Goal: Task Accomplishment & Management: Use online tool/utility

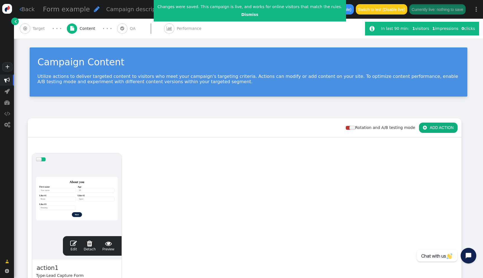
click at [95, 183] on div at bounding box center [77, 198] width 82 height 67
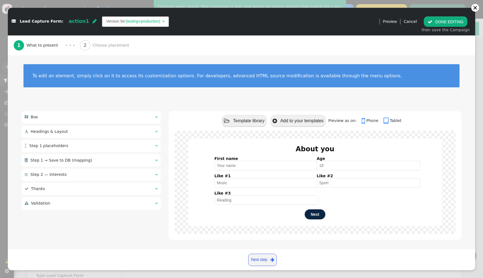
scroll to position [50, 0]
click at [122, 123] on div " Box  " at bounding box center [91, 117] width 139 height 12
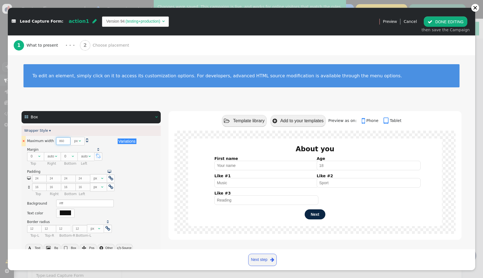
click at [56, 140] on input "860" at bounding box center [63, 141] width 15 height 8
type input "960"
type textarea "<div class="$responsive" data-style="${args->wrap_style:html:default('max-width…"
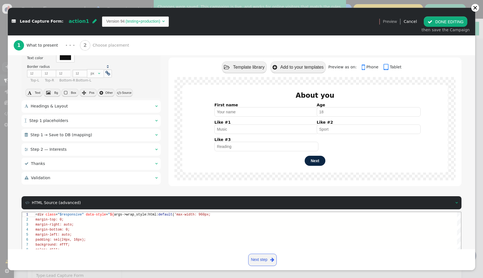
scroll to position [154, 0]
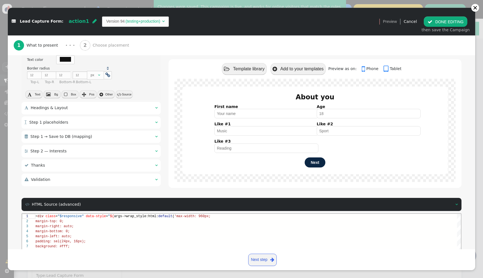
type input "960"
click at [119, 113] on div " Headings & Layout  " at bounding box center [91, 108] width 139 height 12
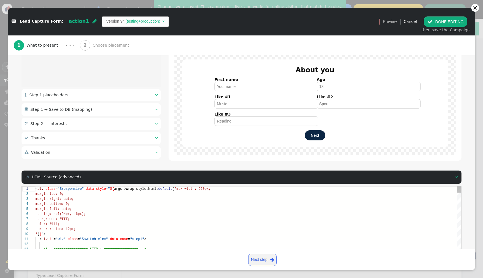
scroll to position [552, 0]
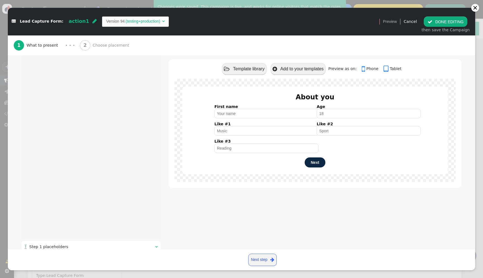
type input "About you"
type input "Next"
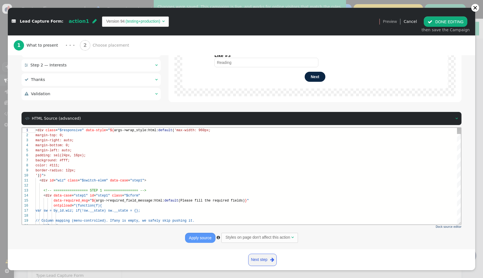
click at [124, 131] on span "args->wrap_style:html:" at bounding box center [136, 130] width 44 height 4
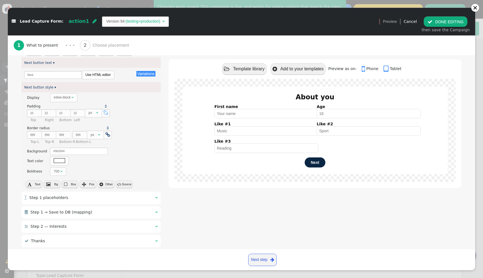
scroll to position [397, 0]
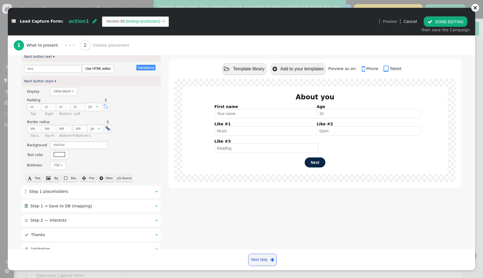
click at [77, 194] on div " Step 1 placeholders  " at bounding box center [91, 192] width 139 height 12
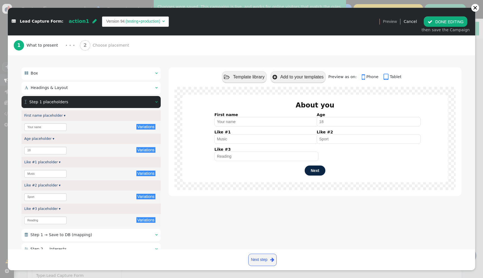
scroll to position [46, 0]
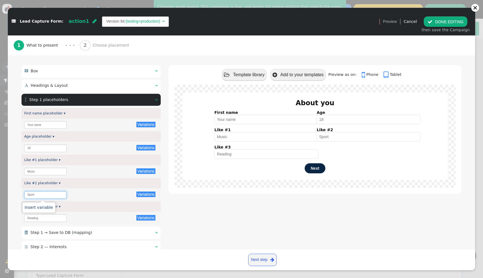
click at [42, 194] on input "Sport" at bounding box center [45, 195] width 42 height 8
click at [74, 189] on div "Variations There are alternatives. Default value: Sport" at bounding box center [91, 194] width 139 height 13
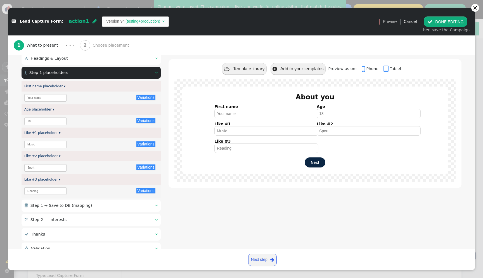
scroll to position [73, 0]
click at [44, 190] on input "Reading" at bounding box center [45, 191] width 42 height 8
click at [65, 178] on div "Like #3 placeholder ▾" at bounding box center [91, 179] width 139 height 10
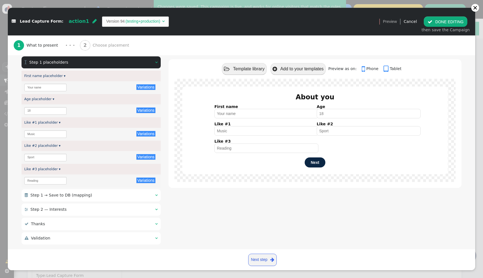
scroll to position [87, 0]
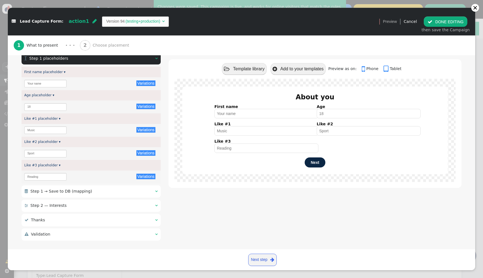
click at [63, 192] on span "Step 1 → Save to DB (mapping)" at bounding box center [61, 191] width 62 height 4
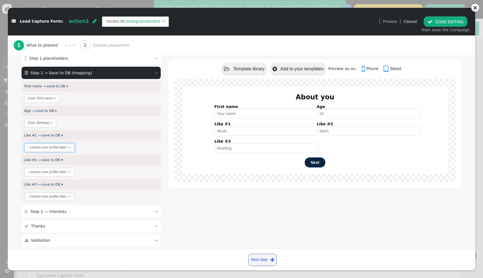
click at [63, 151] on span "--choose user profile field-- " at bounding box center [49, 147] width 51 height 9
click at [58, 172] on div "--choose user profile field--" at bounding box center [48, 171] width 40 height 5
click at [53, 195] on div "--choose user profile field--" at bounding box center [48, 196] width 40 height 5
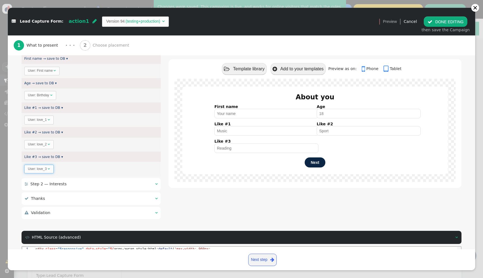
scroll to position [122, 0]
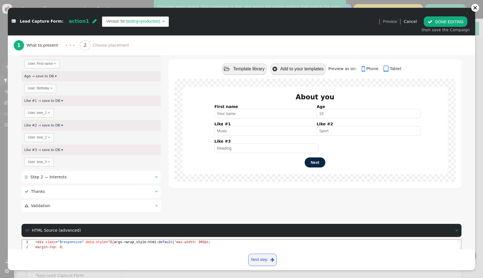
click at [75, 179] on div " Step 2 — Interests  " at bounding box center [91, 177] width 139 height 12
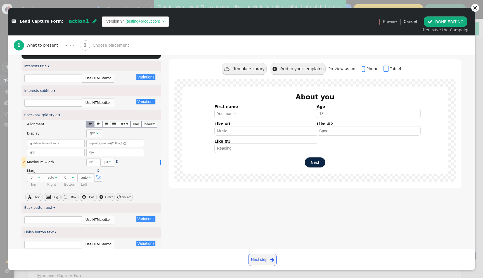
type input "What are your favourite interests?"
type input "Select as many as you like"
type input "Back"
type input "Finish"
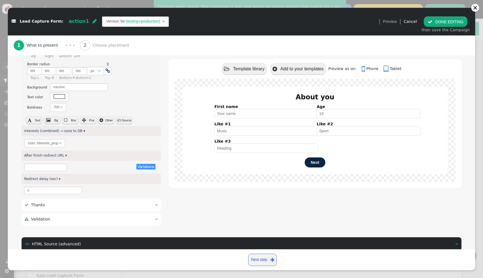
scroll to position [469, 0]
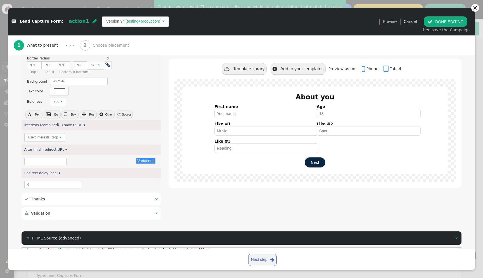
click at [441, 18] on button " DONE EDITING" at bounding box center [445, 21] width 44 height 10
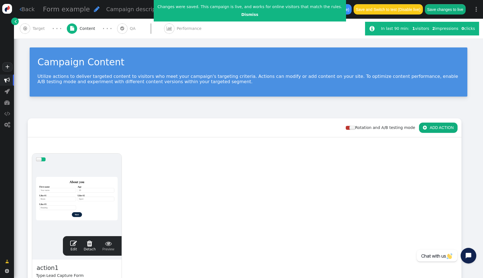
scroll to position [50, 0]
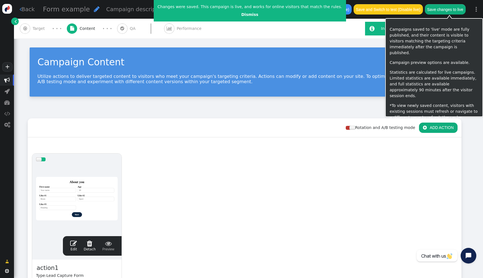
click at [453, 11] on button "Save changes to live" at bounding box center [444, 9] width 41 height 10
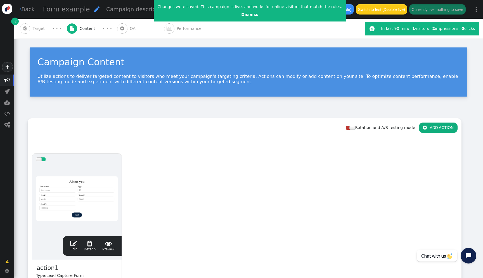
click at [99, 176] on div at bounding box center [77, 198] width 82 height 67
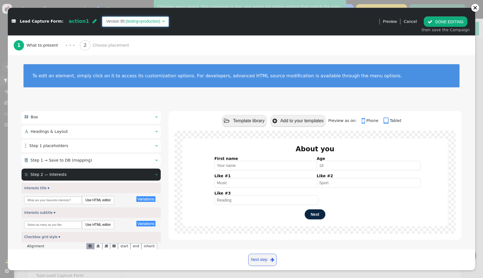
click at [162, 20] on span "" at bounding box center [163, 21] width 3 height 4
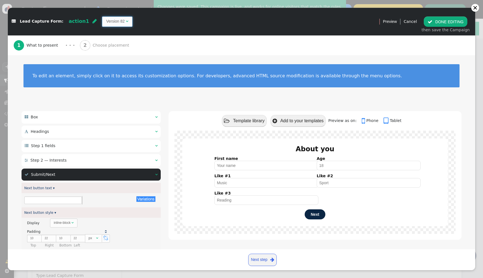
type textarea "<div class="$responsive" data-style="${args->wrap_style:html:default('max-width…"
type input "Next"
click at [111, 23] on td "Version 82" at bounding box center [115, 21] width 18 height 6
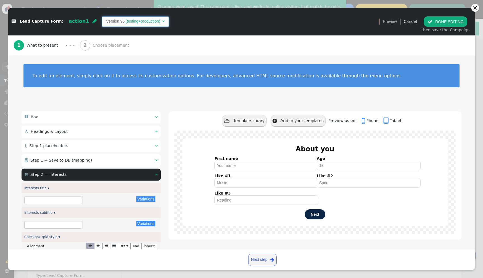
type textarea "<div class="$responsive" data-style="${args->wrap_style:html:default('max-width…"
type input "What are your favourite interests?"
type input "Select as many as you like"
type input "Back"
type input "Finish"
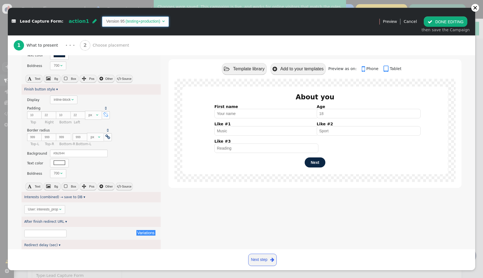
scroll to position [589, 0]
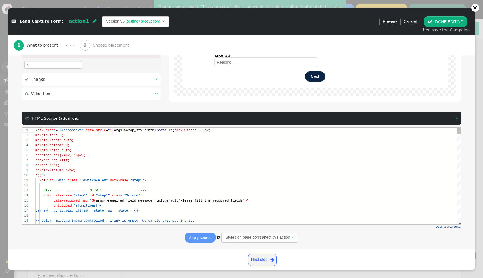
click at [117, 180] on span "data-case" at bounding box center [119, 180] width 18 height 4
type textarea "<div class="$responsive" data-style="${args->wrap_style:html:default('max-width…"
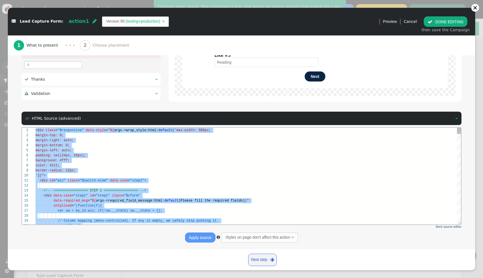
scroll to position [0, 0]
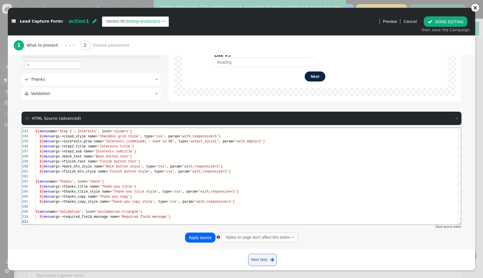
click at [201, 234] on button "Apply source" at bounding box center [200, 238] width 30 height 10
type textarea "${menu args->thanks_title name='Thank-you title'} ${menu args->thanks_copy name…"
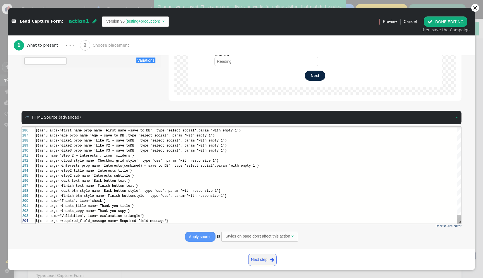
scroll to position [15, 137]
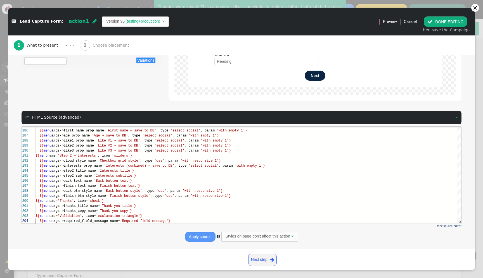
type input "Please fill required fields"
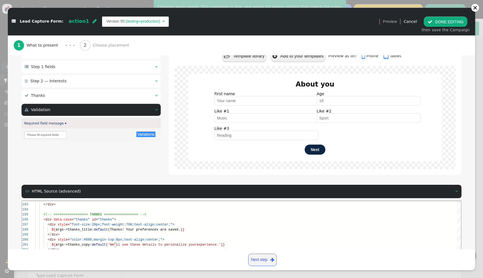
scroll to position [55, 0]
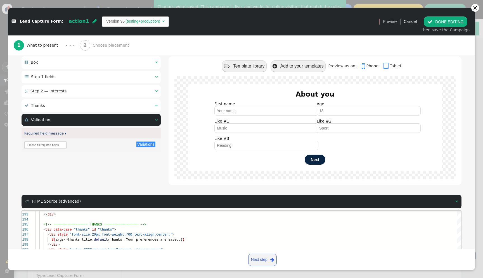
click at [130, 22] on td "(testing+production)" at bounding box center [143, 21] width 36 height 6
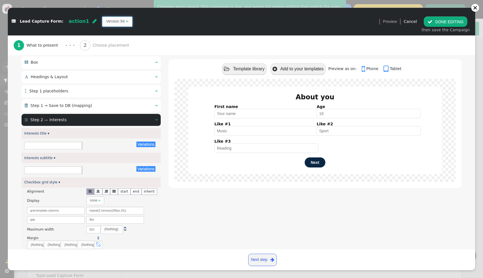
scroll to position [5, 137]
type input "What are your favourite interests?"
type input "Select as many as you like"
type input "Back"
type input "Finish"
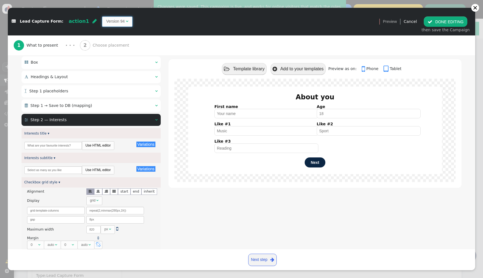
type textarea "='Redirect delay (sec)', type='number'} ${menu name='Thanks', icon='check'} ${m…"
click at [110, 23] on td "Version 94" at bounding box center [115, 21] width 18 height 6
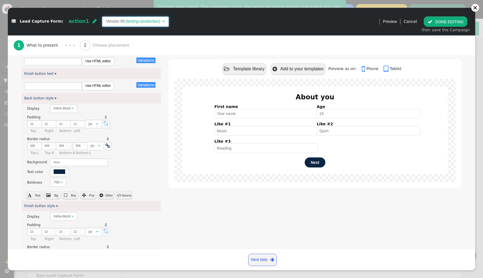
type input "What are your favourite interests?"
type input "Select as many as you like"
type input "Back"
type input "Finish"
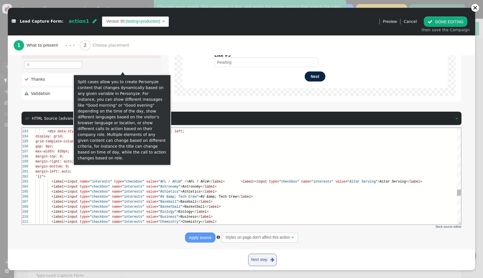
scroll to position [5, 10]
click at [73, 178] on div "' ) } " >" at bounding box center [247, 176] width 425 height 5
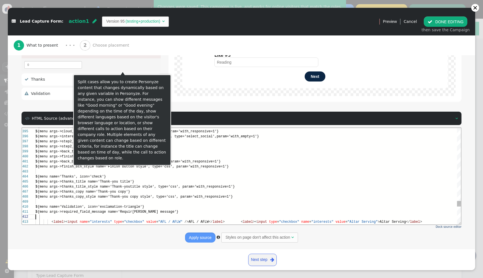
scroll to position [5, 0]
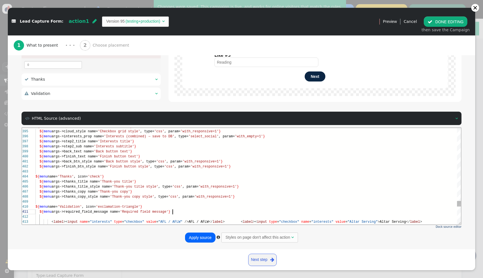
click at [179, 212] on div "${ menu args->required_field_message name= 'Required field message' }" at bounding box center [247, 211] width 425 height 5
type textarea "<div class="$responsive" data-style="${args->wrap_style:html:default('max-width…"
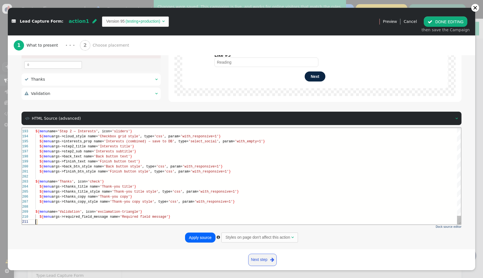
scroll to position [0, 0]
click at [194, 236] on button "Apply source" at bounding box center [200, 238] width 30 height 10
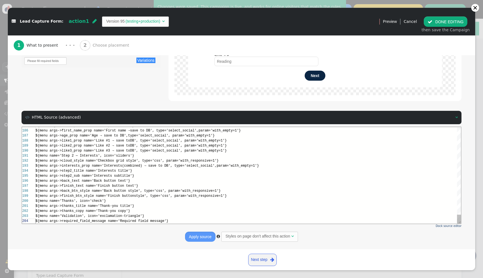
scroll to position [139, 0]
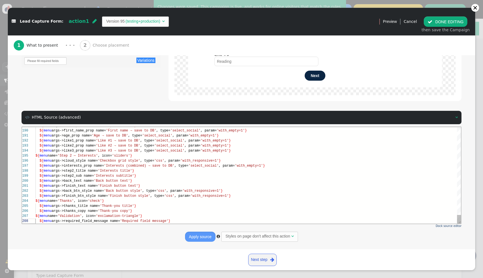
type textarea "${menu name='Thanks', icon='check'} ${menu args->thanks_title name='Thank-you t…"
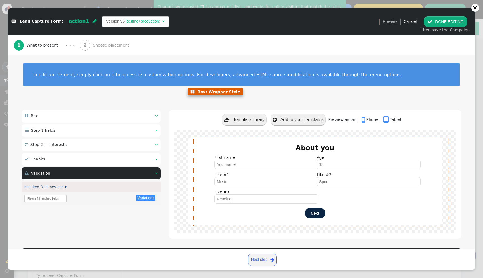
scroll to position [0, 0]
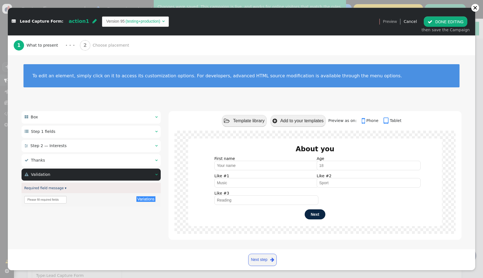
click at [105, 131] on div " Step 1 fields  " at bounding box center [91, 132] width 139 height 12
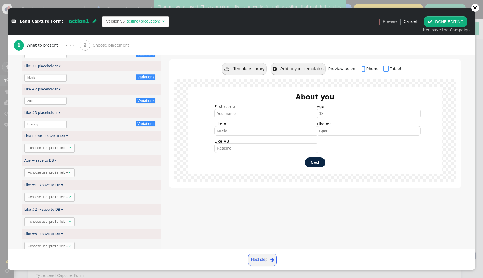
scroll to position [216, 0]
click at [59, 146] on div "--choose user profile field--" at bounding box center [48, 148] width 40 height 5
click at [42, 147] on div "User: Industry" at bounding box center [38, 148] width 21 height 5
click at [48, 172] on div "--choose user profile field--" at bounding box center [48, 173] width 40 height 5
click at [46, 202] on div "--choose user profile field-- " at bounding box center [91, 198] width 139 height 14
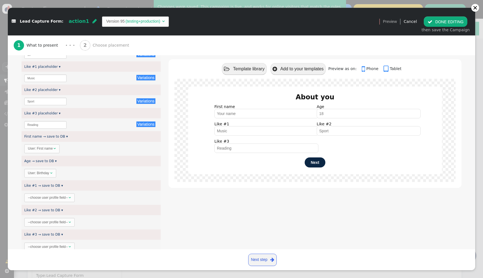
click at [45, 199] on div "--choose user profile field--" at bounding box center [48, 197] width 40 height 5
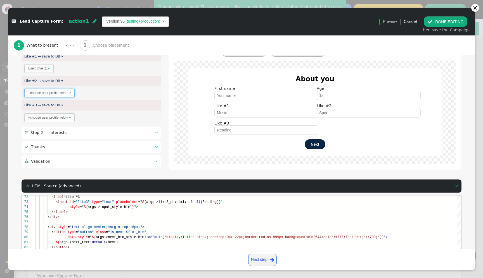
click at [50, 95] on span "--choose user profile field-- " at bounding box center [49, 93] width 51 height 9
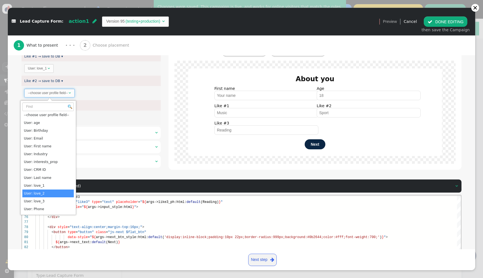
drag, startPoint x: 68, startPoint y: 391, endPoint x: 46, endPoint y: 196, distance: 196.7
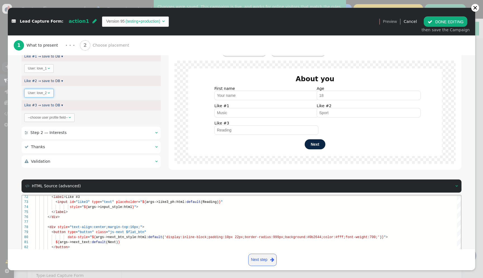
click at [61, 115] on div "--choose user profile field--" at bounding box center [48, 117] width 40 height 5
click at [448, 18] on button " DONE EDITING" at bounding box center [445, 21] width 44 height 10
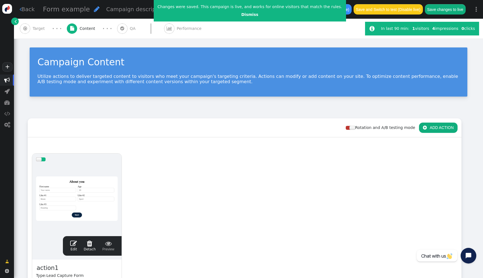
scroll to position [40, 0]
click at [458, 12] on button "Save changes to live" at bounding box center [444, 9] width 41 height 10
click at [89, 190] on div at bounding box center [77, 198] width 82 height 67
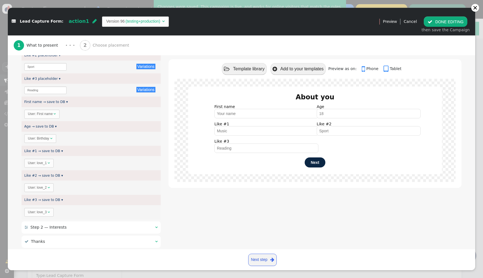
scroll to position [251, 0]
click at [49, 165] on span "User: love_1 " at bounding box center [38, 162] width 29 height 9
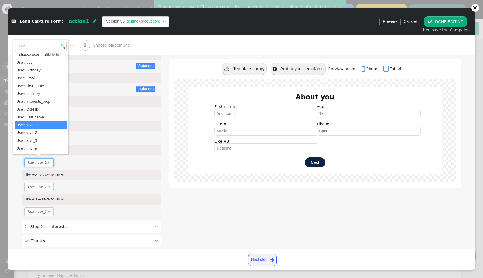
click at [49, 165] on span "User: love_1 " at bounding box center [38, 162] width 29 height 9
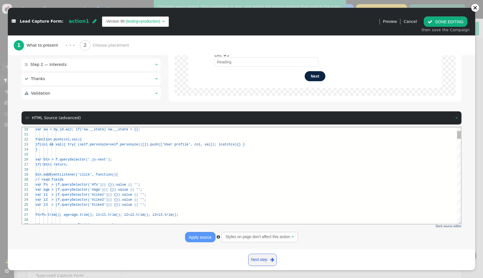
scroll to position [25, 0]
click at [125, 208] on div at bounding box center [247, 209] width 425 height 5
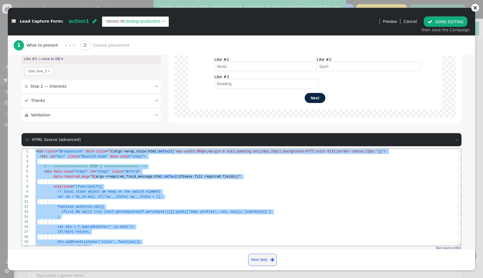
scroll to position [385, 0]
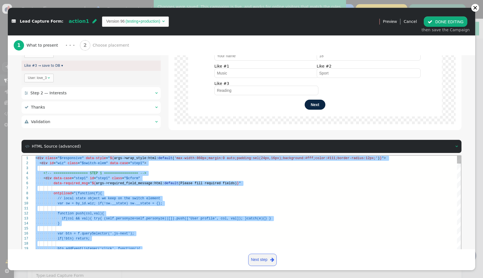
click at [110, 181] on div "···· < div · data-case = "step1" · id = "step1" · class = "$cform"" at bounding box center [247, 178] width 425 height 5
paste textarea "${menu args->redir name='After finish redirect URL'} ${menu args->redir_delay n…"
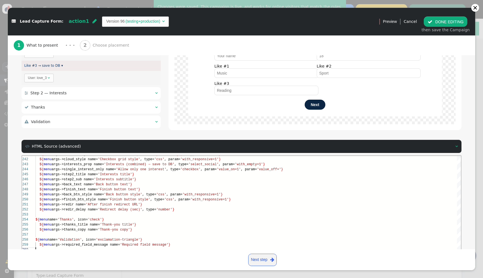
scroll to position [413, 0]
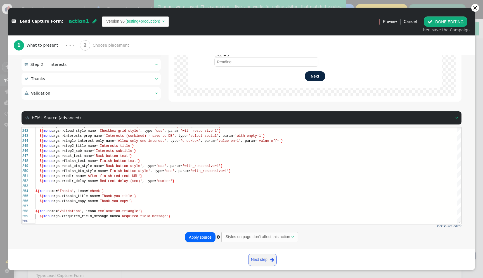
click at [200, 241] on button "Apply source" at bounding box center [200, 237] width 30 height 10
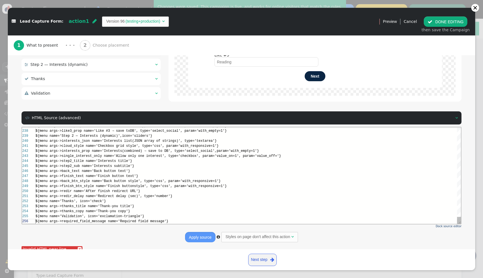
scroll to position [25, 137]
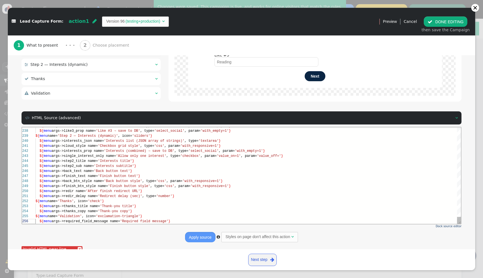
type input "Your name"
type input "18"
type input "Music"
type input "Sport"
type input "Reading"
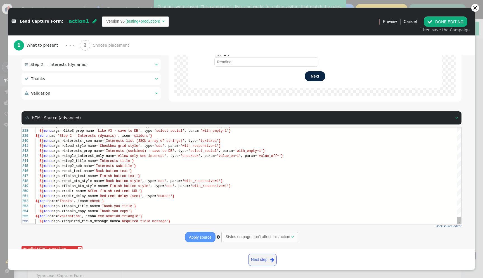
type textarea "${menu args->redir name='After finish redirect URL'} ${menu args->redir_delay n…"
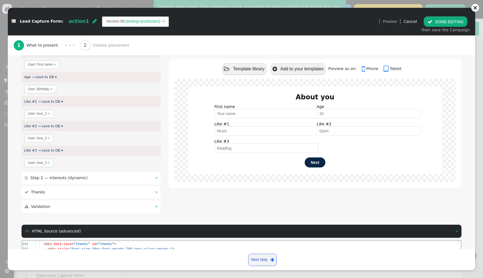
scroll to position [245, 0]
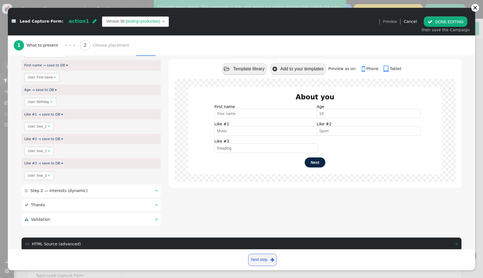
click at [113, 195] on div " Step 2 — Interests (dynamic)  " at bounding box center [91, 191] width 139 height 12
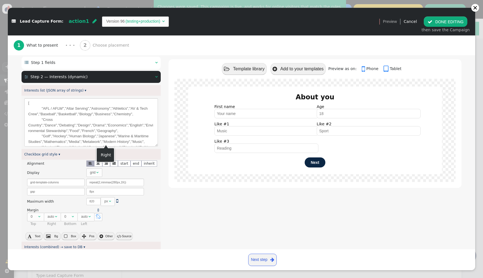
scroll to position [65, 0]
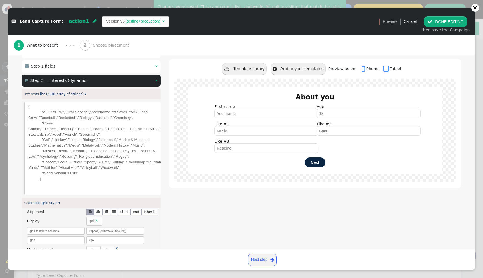
drag, startPoint x: 155, startPoint y: 149, endPoint x: 189, endPoint y: 194, distance: 56.0
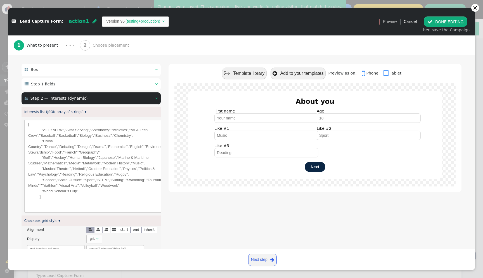
scroll to position [0, 0]
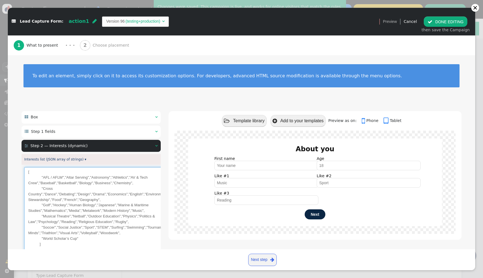
click at [46, 178] on textarea "[ "AFL / AFLW","Altar Serving","Astronomy","Athletics","AV & Tech Crew","Baseba…" at bounding box center [108, 213] width 168 height 93
click at [57, 177] on textarea "[ "tttt / AFLW","Altar Serving","Astronomy","Athletics","AV & Tech Crew","Baseb…" at bounding box center [108, 213] width 168 height 93
click at [85, 177] on textarea "[ "tttt / tt","Altar Serving","Astronomy","Athletics","AV & Tech Crew","Basebal…" at bounding box center [108, 213] width 168 height 93
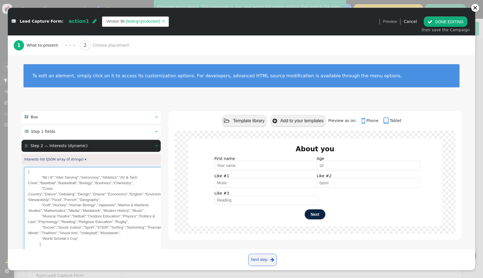
click at [85, 177] on textarea "[ "tttt / tt","Altar Serving","Astronomy","Athletics","AV & Tech Crew","Basebal…" at bounding box center [108, 213] width 168 height 93
click at [66, 178] on textarea "[ "tttt / tt","Altar Serving","eeee","Athletics","AV & Tech Crew","Baseball","B…" at bounding box center [108, 213] width 168 height 93
type textarea "[ "tttt / tt","Altar eeeee","eeee","Athletics","AV & Tech Crew","Baseball","Bas…"
click at [458, 22] on button " DONE EDITING" at bounding box center [445, 21] width 44 height 10
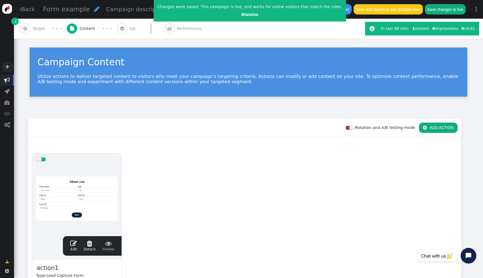
scroll to position [40, 0]
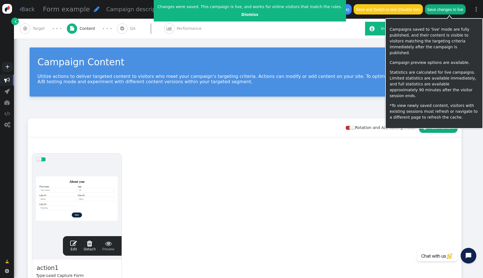
click at [458, 12] on button "Save changes to live" at bounding box center [444, 9] width 41 height 10
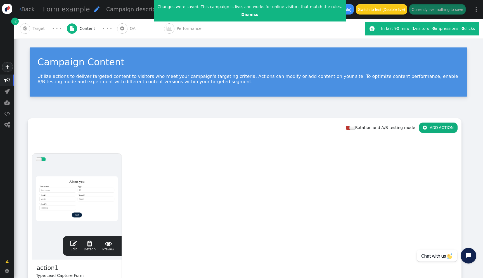
click at [68, 227] on div at bounding box center [77, 198] width 82 height 67
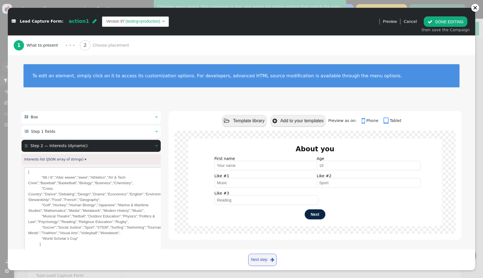
click at [122, 149] on div " Step 2 — Interests (dynamic)  " at bounding box center [91, 146] width 139 height 12
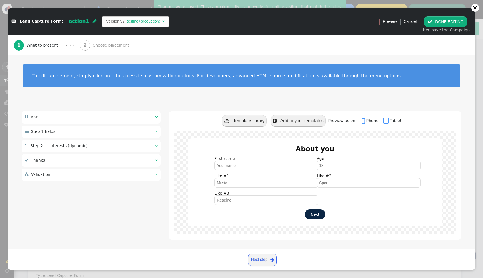
click at [102, 135] on div " Step 1 fields  " at bounding box center [91, 132] width 139 height 12
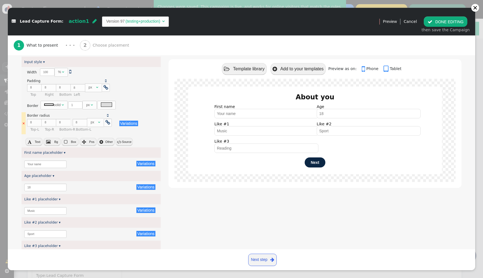
scroll to position [426, 0]
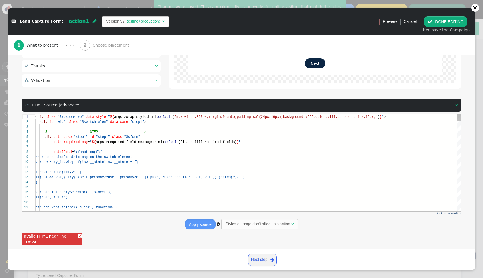
click at [94, 205] on div "btn.addEventListener('click', function( ){" at bounding box center [247, 207] width 425 height 5
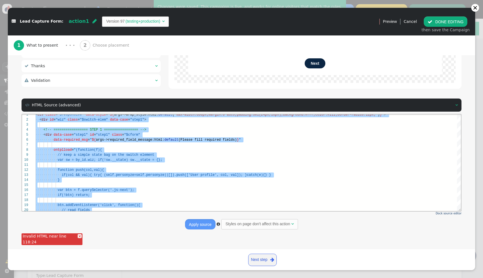
paste textarea "${menu args->thanks_title name='Thank-you title'} ${menu args->thanks_copy name…"
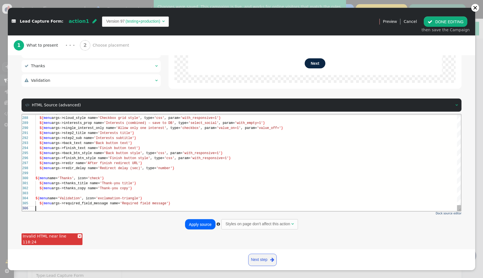
click at [78, 236] on link "×" at bounding box center [80, 236] width 4 height 4
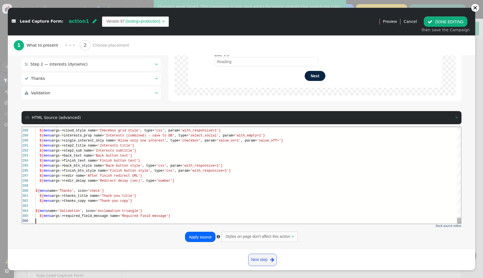
scroll to position [413, 0]
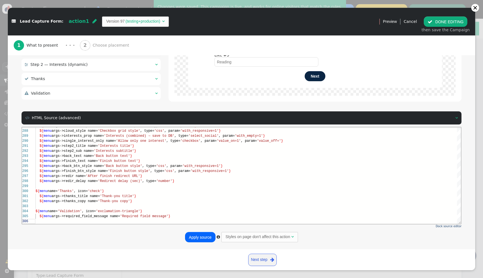
click at [199, 236] on button "Apply source" at bounding box center [200, 237] width 30 height 10
type textarea "tle'} ${menu args->step2_sub name='Interests subtitle'} ${menu args->back_text …"
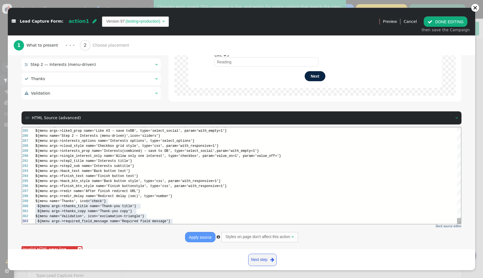
scroll to position [60, 137]
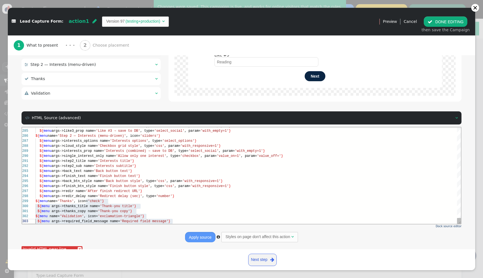
type input "Your name"
type input "18"
type input "Music"
type input "Sport"
type input "Reading"
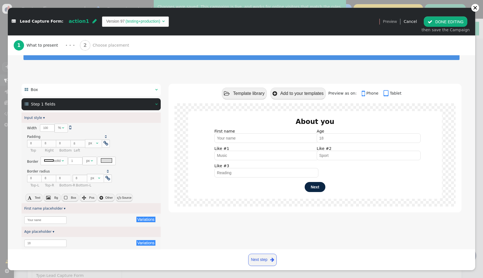
scroll to position [0, 0]
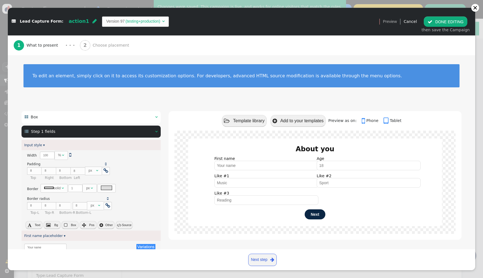
click at [98, 128] on div " Step 1 fields  " at bounding box center [91, 132] width 139 height 12
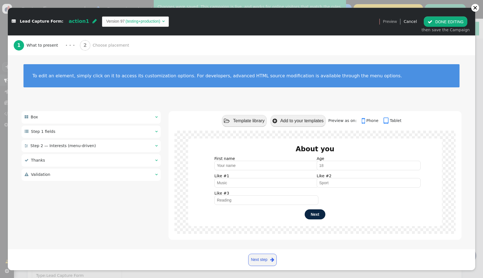
click at [95, 142] on div " Step 2 — Interests (menu-driven)  " at bounding box center [91, 146] width 139 height 12
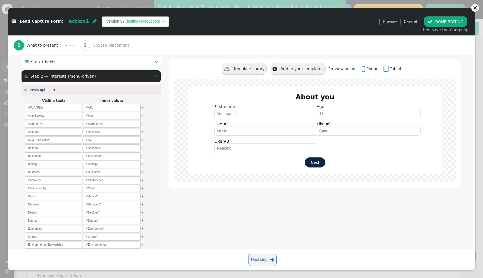
scroll to position [71, 0]
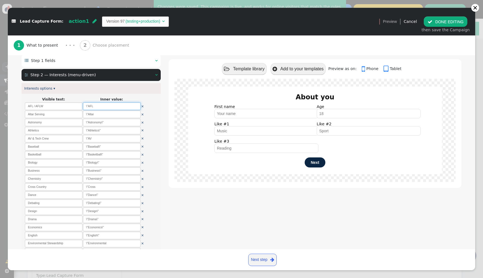
drag, startPoint x: 101, startPoint y: 107, endPoint x: 84, endPoint y: 107, distance: 16.5
click at [84, 107] on input "\"AFL" at bounding box center [112, 106] width 58 height 8
click at [90, 114] on input "\"Altar" at bounding box center [112, 115] width 58 height 8
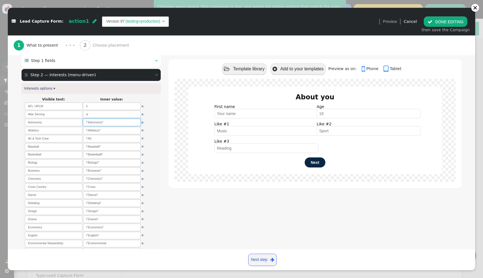
click at [97, 123] on input "\"Astronomy\"" at bounding box center [112, 123] width 58 height 8
click at [98, 125] on input "w" at bounding box center [112, 123] width 58 height 8
click at [98, 124] on input "we" at bounding box center [112, 123] width 58 height 8
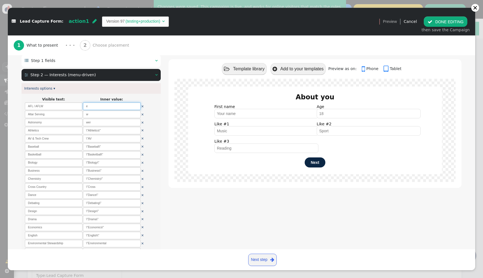
click at [95, 109] on input "e" at bounding box center [112, 106] width 58 height 8
click at [95, 108] on input "ef" at bounding box center [112, 106] width 58 height 8
click at [142, 140] on link "×" at bounding box center [142, 139] width 3 height 4
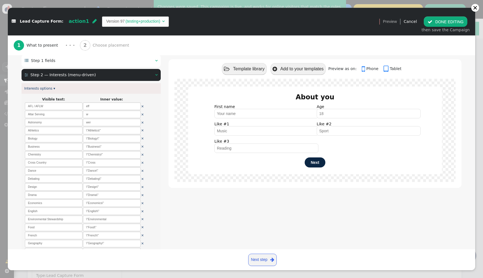
click at [142, 140] on link "×" at bounding box center [142, 139] width 3 height 4
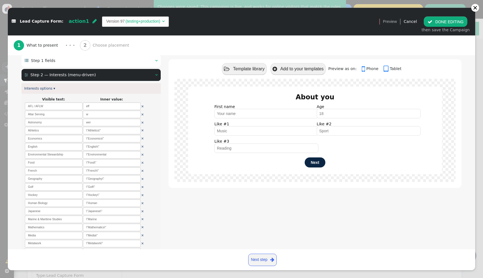
click at [142, 140] on link "×" at bounding box center [142, 139] width 3 height 4
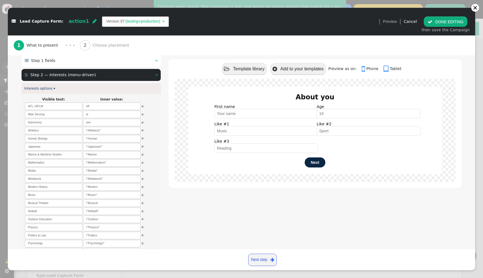
click at [142, 140] on link "×" at bounding box center [142, 139] width 3 height 4
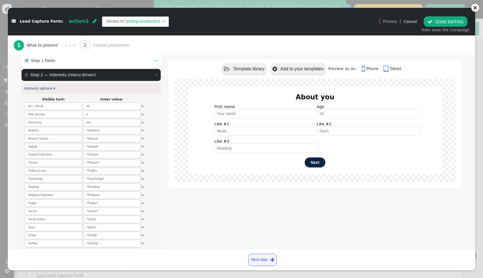
click at [142, 140] on link "×" at bounding box center [142, 139] width 3 height 4
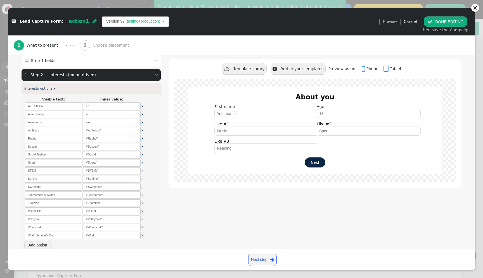
click at [142, 140] on link "×" at bounding box center [142, 139] width 3 height 4
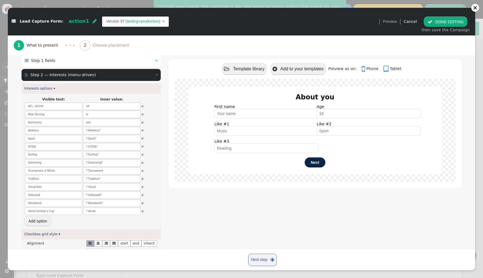
click at [142, 140] on link "×" at bounding box center [142, 139] width 3 height 4
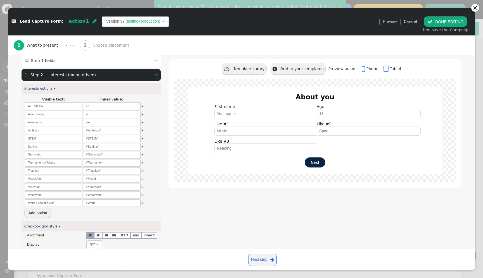
click at [142, 140] on link "×" at bounding box center [142, 139] width 3 height 4
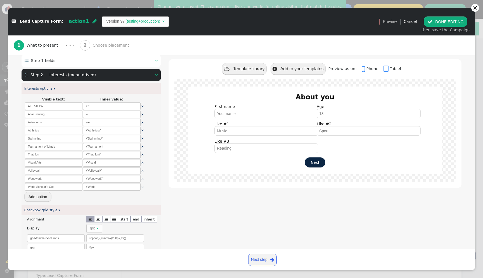
click at [142, 140] on link "×" at bounding box center [142, 139] width 3 height 4
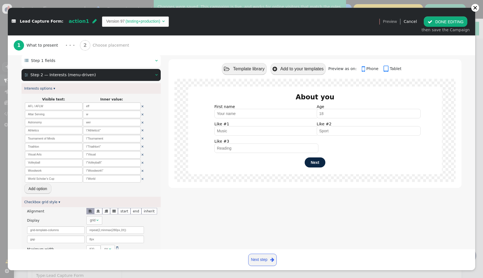
click at [142, 140] on link "×" at bounding box center [142, 139] width 3 height 4
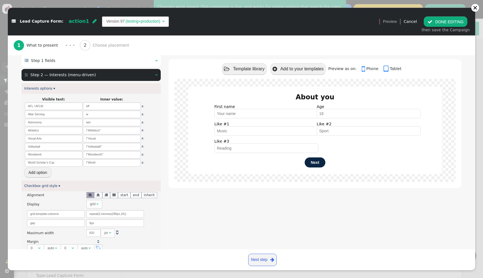
click at [142, 140] on link "×" at bounding box center [142, 139] width 3 height 4
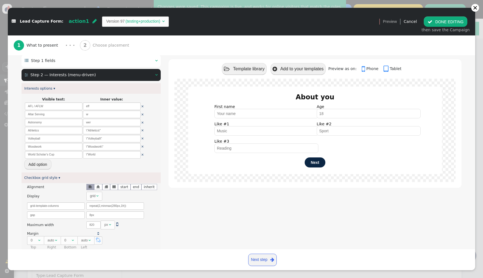
click at [142, 140] on link "×" at bounding box center [142, 139] width 3 height 4
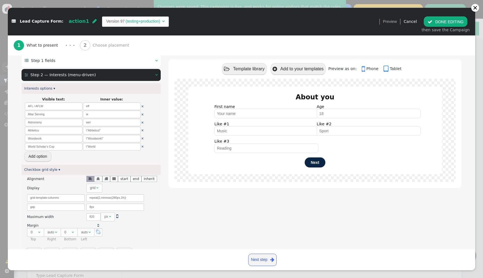
click at [142, 140] on link "×" at bounding box center [142, 139] width 3 height 4
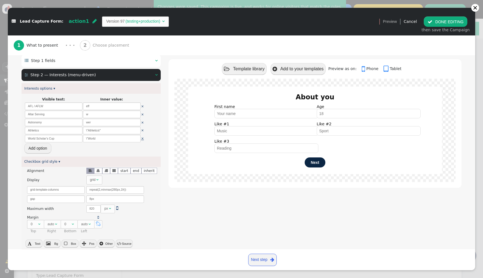
click at [142, 140] on link "×" at bounding box center [142, 139] width 3 height 4
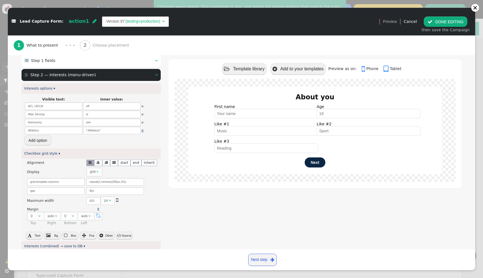
click at [141, 132] on link "×" at bounding box center [142, 130] width 3 height 4
type textarea "${menu name='Thanks', icon='check'} ${menu args->thanks_title name='Thank-you t…"
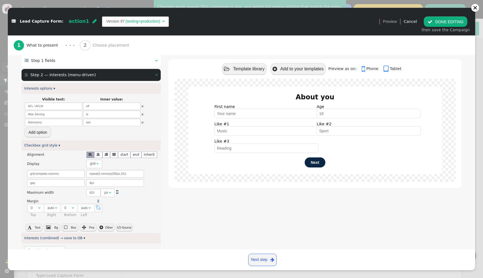
scroll to position [20, 137]
click at [144, 76] on div " Step 2 — Interests (menu-driven)  " at bounding box center [91, 75] width 139 height 12
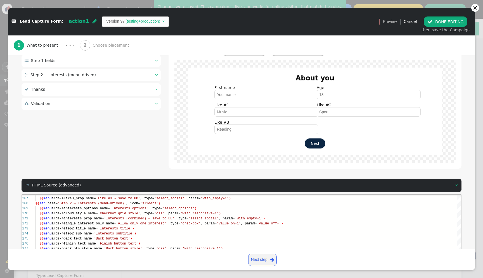
click at [448, 21] on button " DONE EDITING" at bounding box center [445, 21] width 44 height 10
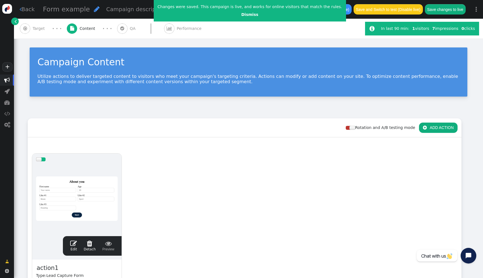
scroll to position [35, 0]
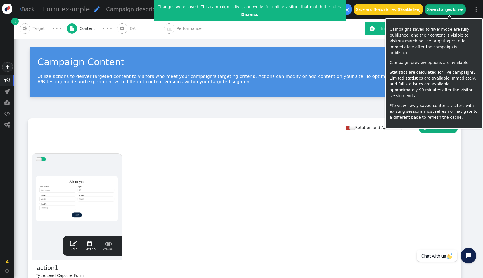
click at [445, 10] on button "Save changes to live" at bounding box center [444, 9] width 41 height 10
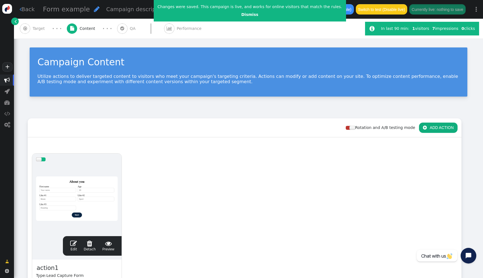
click at [103, 174] on div at bounding box center [77, 198] width 82 height 67
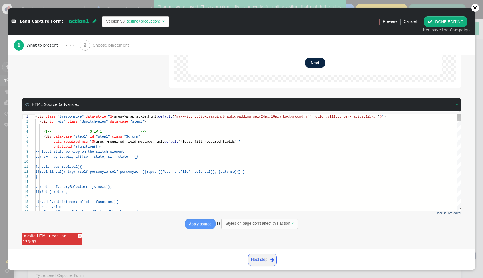
click at [106, 171] on span "if(col && val){ try{ (self.personyze=" at bounding box center [72, 172] width 74 height 4
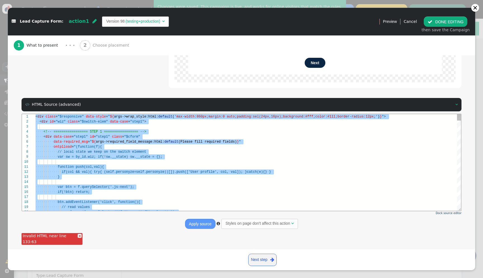
paste textarea "${menu name='Thanks', icon='check'} ${menu args->thanks_title name='Thank-you t…"
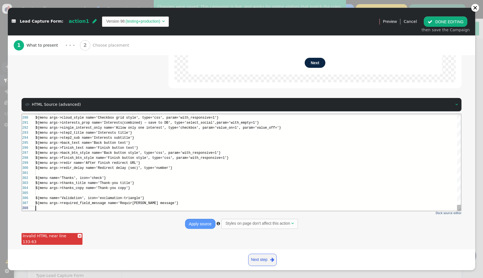
scroll to position [35, 0]
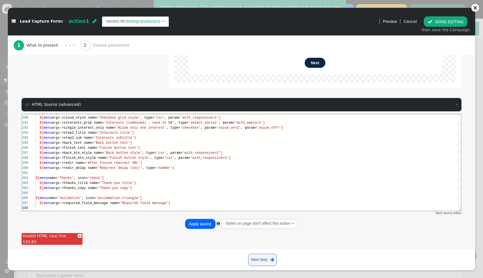
click at [78, 236] on link "×" at bounding box center [80, 236] width 4 height 4
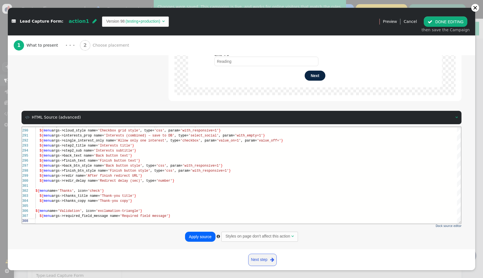
click at [192, 238] on button "Apply source" at bounding box center [200, 237] width 30 height 10
type textarea "${menu name='Thanks', icon='check'} ${menu args->thanks_title name='Thank-you t…"
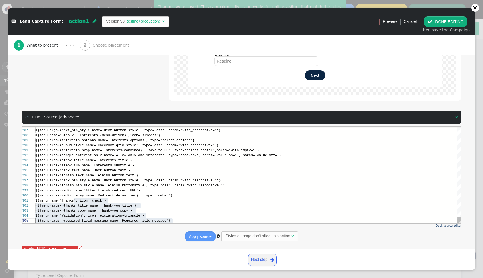
scroll to position [20, 137]
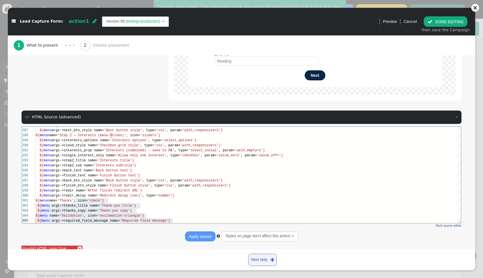
type input "What are your favourite interests?"
type input "Select as many as you like"
type input "Back"
type input "Finish"
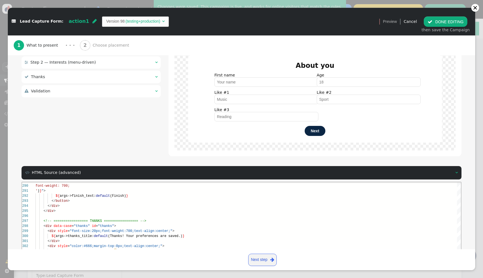
scroll to position [0, 0]
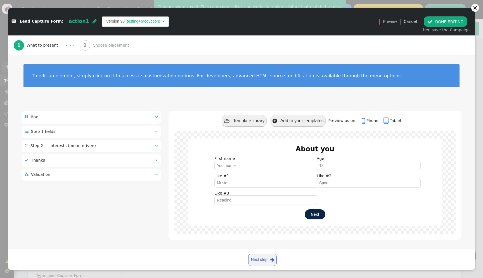
click at [85, 144] on span "Step 2 — Interests (menu‑driven)" at bounding box center [62, 146] width 65 height 4
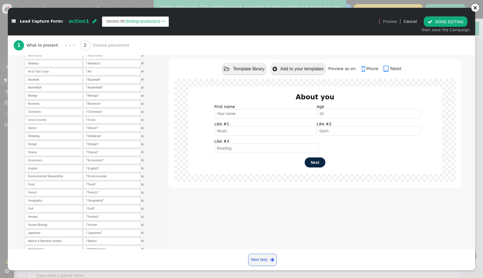
scroll to position [177, 0]
click at [458, 24] on button " DONE EDITING" at bounding box center [445, 21] width 44 height 10
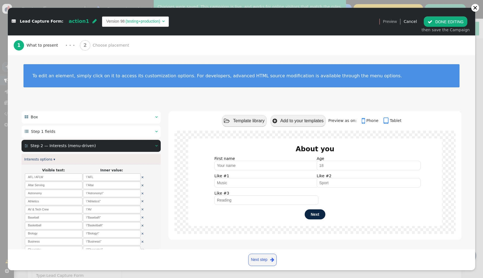
scroll to position [40, 0]
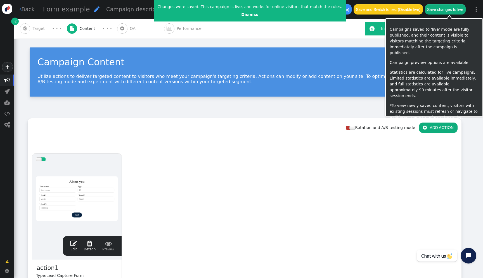
click at [456, 6] on button "Save changes to live" at bounding box center [444, 9] width 41 height 10
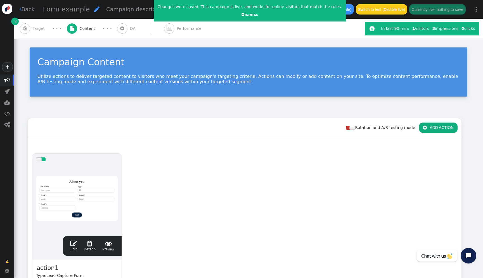
click at [106, 181] on div at bounding box center [77, 198] width 82 height 67
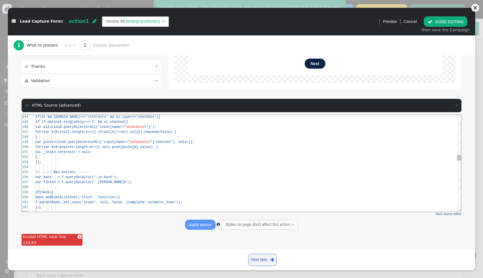
scroll to position [40, 40]
click at [135, 195] on div "back.addEventListener('click', functi on(){" at bounding box center [247, 197] width 425 height 5
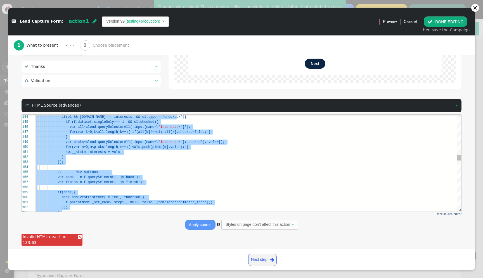
paste textarea "${menu name='Thanks', icon='check'} ${menu args->thanks_title name='Thank-you t…"
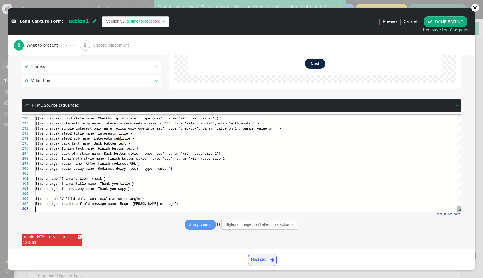
scroll to position [35, 0]
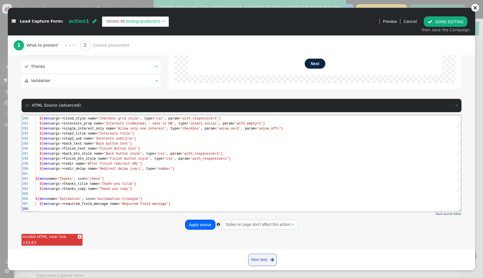
click at [198, 223] on button "Apply source" at bounding box center [200, 225] width 30 height 10
type textarea "${menu args->thanks_title name='Thank-you title'} ${menu args->thanks_copy name…"
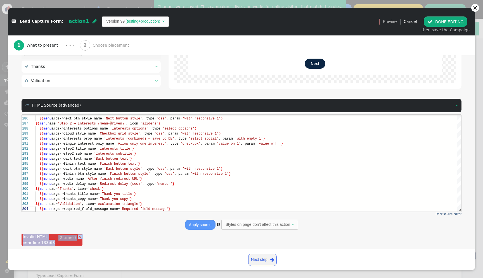
drag, startPoint x: 69, startPoint y: 241, endPoint x: 20, endPoint y: 237, distance: 48.7
copy div "× (2 times) Invalid HTML near line 133:63"
click at [27, 240] on div "Invalid HTML near line 133:63" at bounding box center [52, 240] width 61 height 12
drag, startPoint x: 57, startPoint y: 241, endPoint x: 22, endPoint y: 236, distance: 35.5
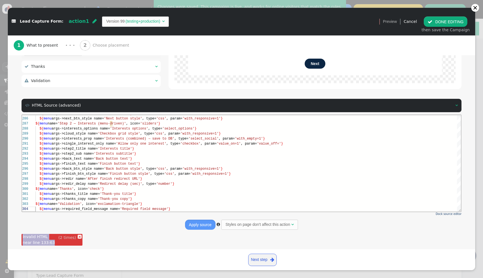
click at [22, 236] on div "Invalid HTML near line 133:63" at bounding box center [52, 240] width 61 height 12
copy div "Invalid HTML near line 133:63"
click at [448, 23] on button " DONE EDITING" at bounding box center [445, 21] width 44 height 10
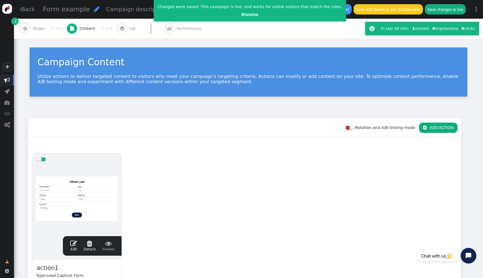
scroll to position [40, 0]
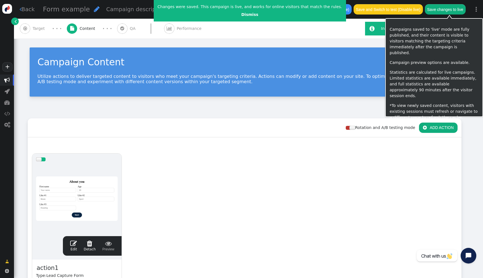
click at [452, 12] on button "Save changes to live" at bounding box center [444, 9] width 41 height 10
